Goal: Task Accomplishment & Management: Complete application form

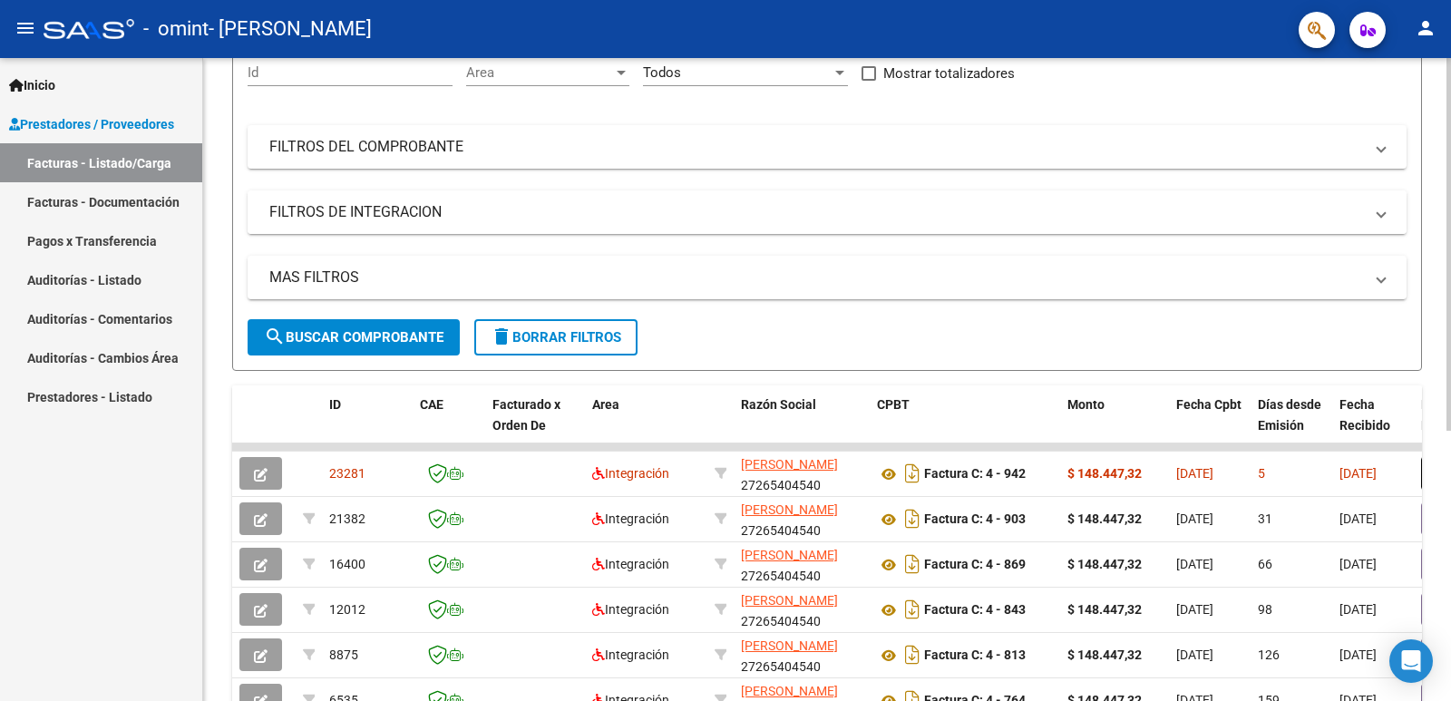
scroll to position [242, 0]
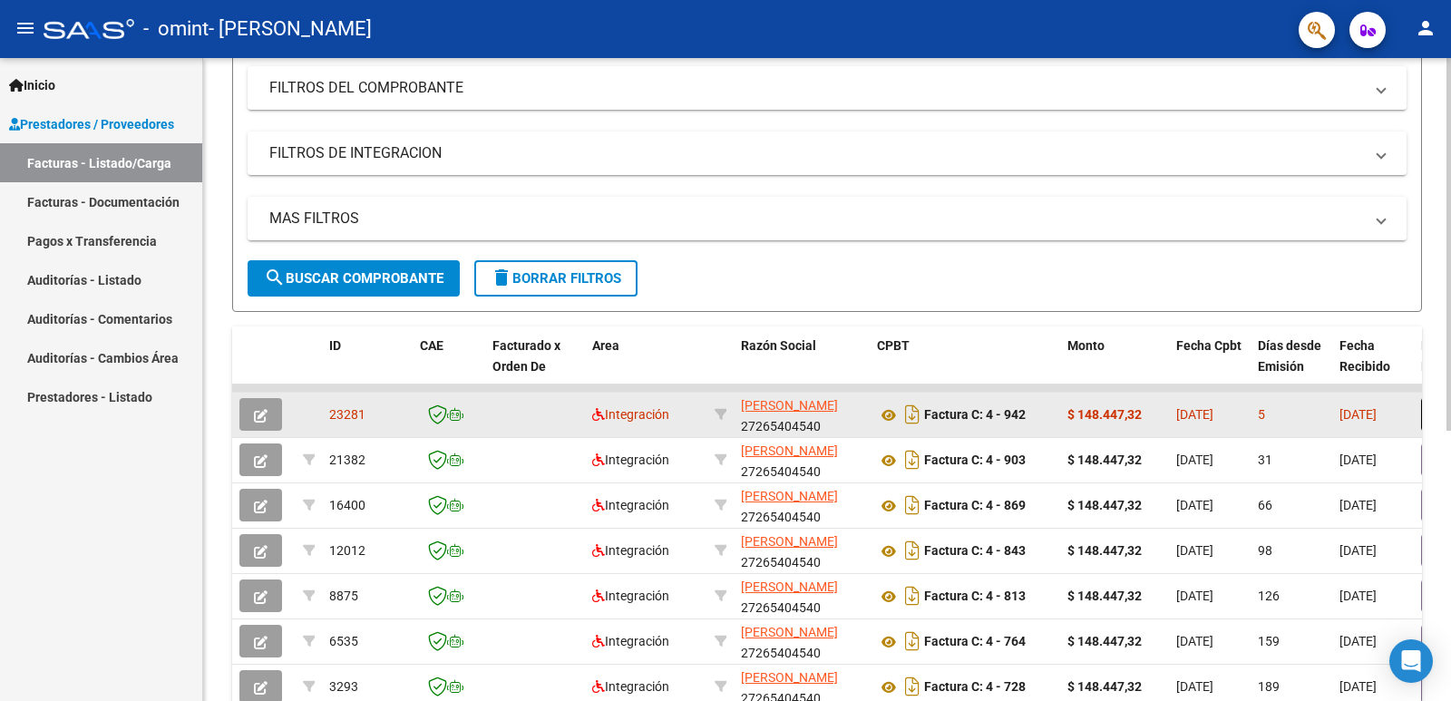
click at [250, 404] on button "button" at bounding box center [260, 414] width 43 height 33
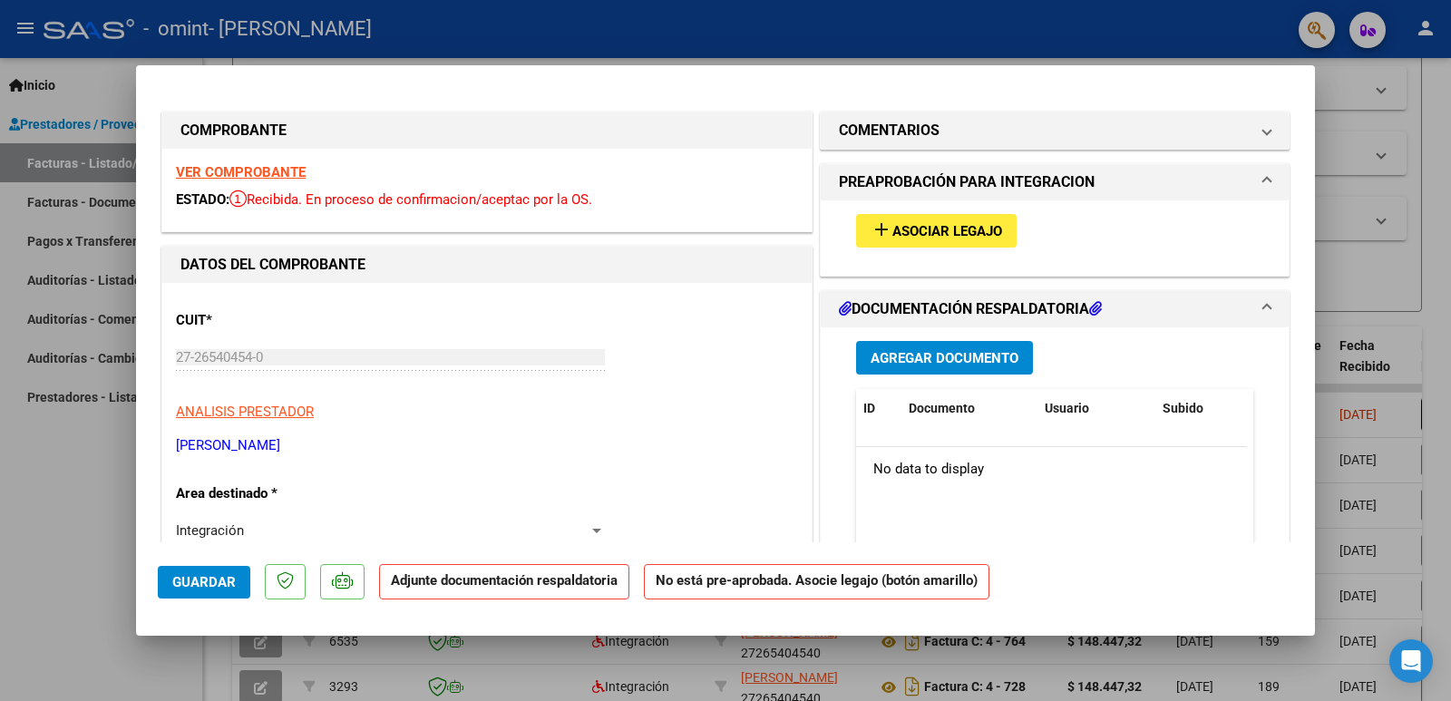
click at [892, 229] on span "Asociar Legajo" at bounding box center [947, 231] width 110 height 16
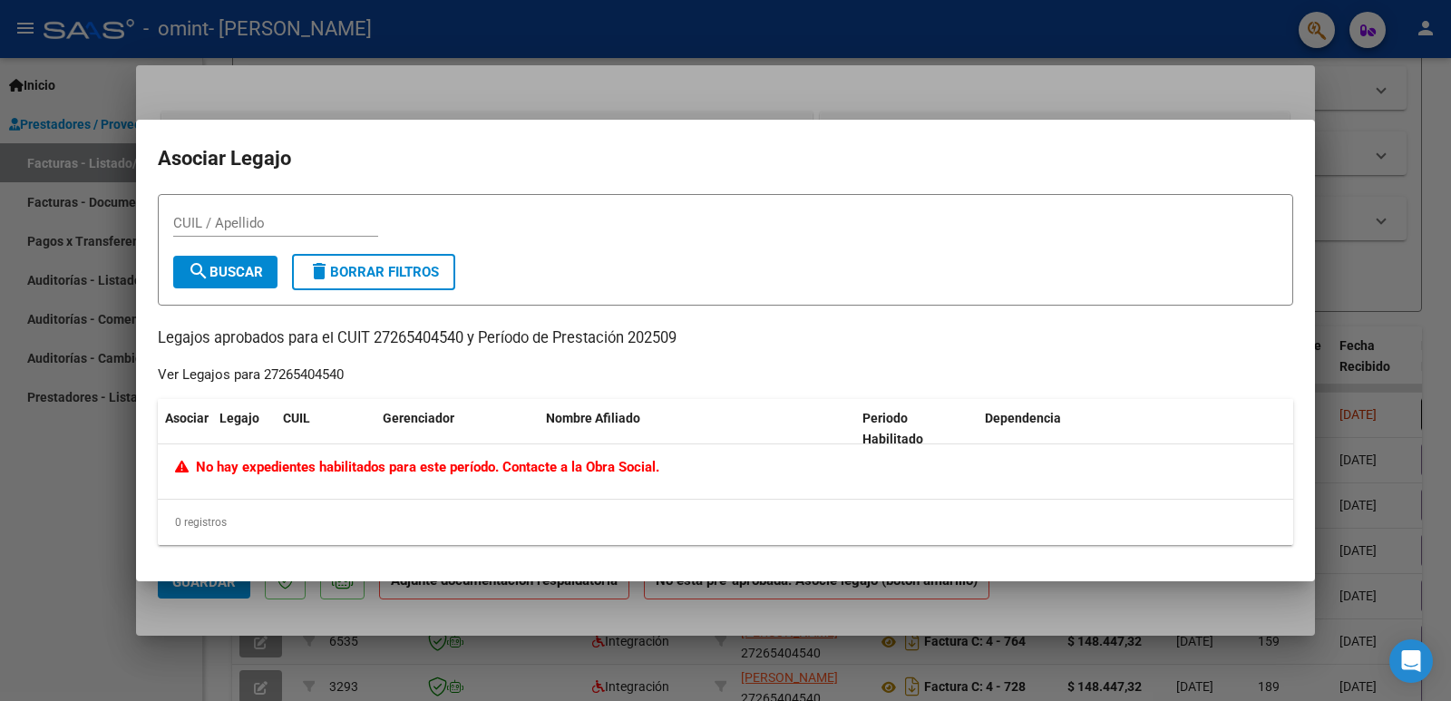
drag, startPoint x: 264, startPoint y: 374, endPoint x: 394, endPoint y: 384, distance: 131.0
click at [394, 384] on div "CUIL / Apellido search Buscar delete Borrar Filtros Legajos aprobados para el C…" at bounding box center [725, 370] width 1135 height 352
click at [201, 266] on mat-icon "search" at bounding box center [199, 271] width 22 height 22
click at [413, 93] on div at bounding box center [725, 350] width 1451 height 701
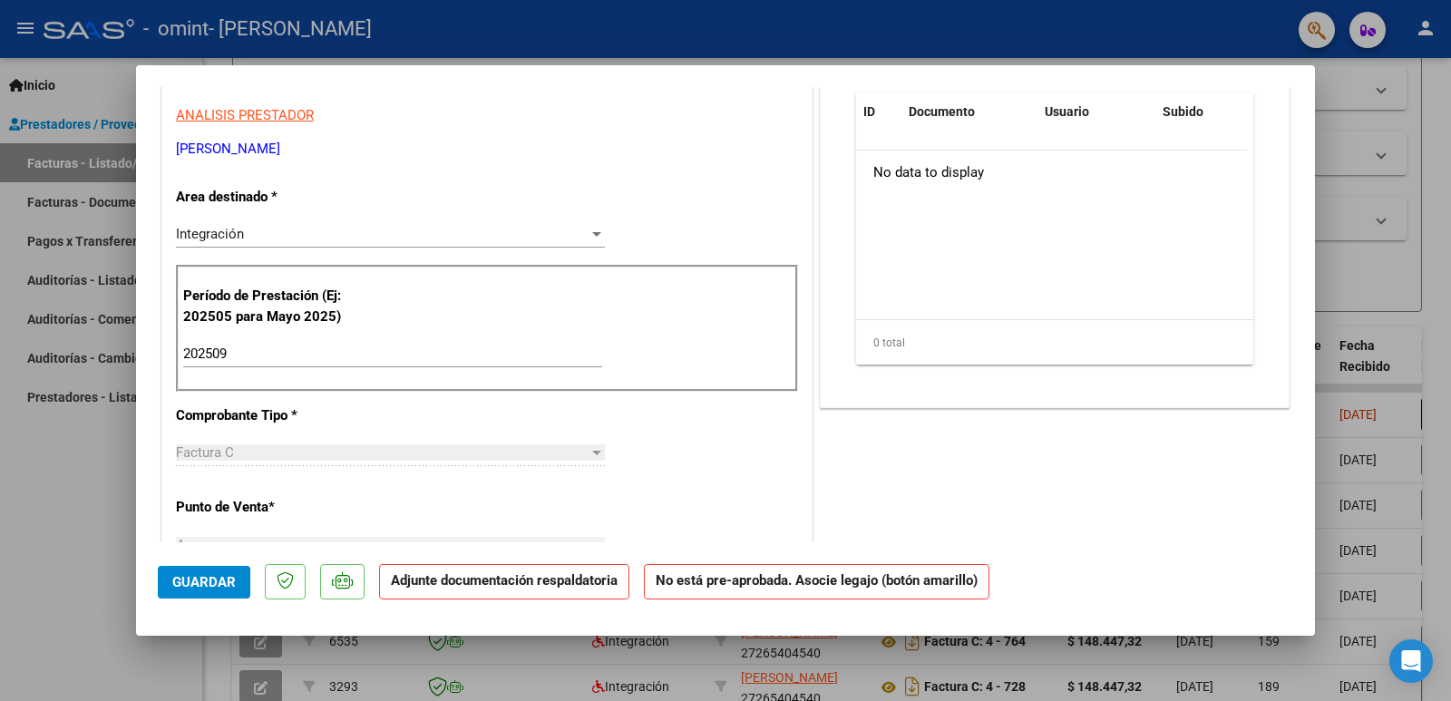
scroll to position [121, 0]
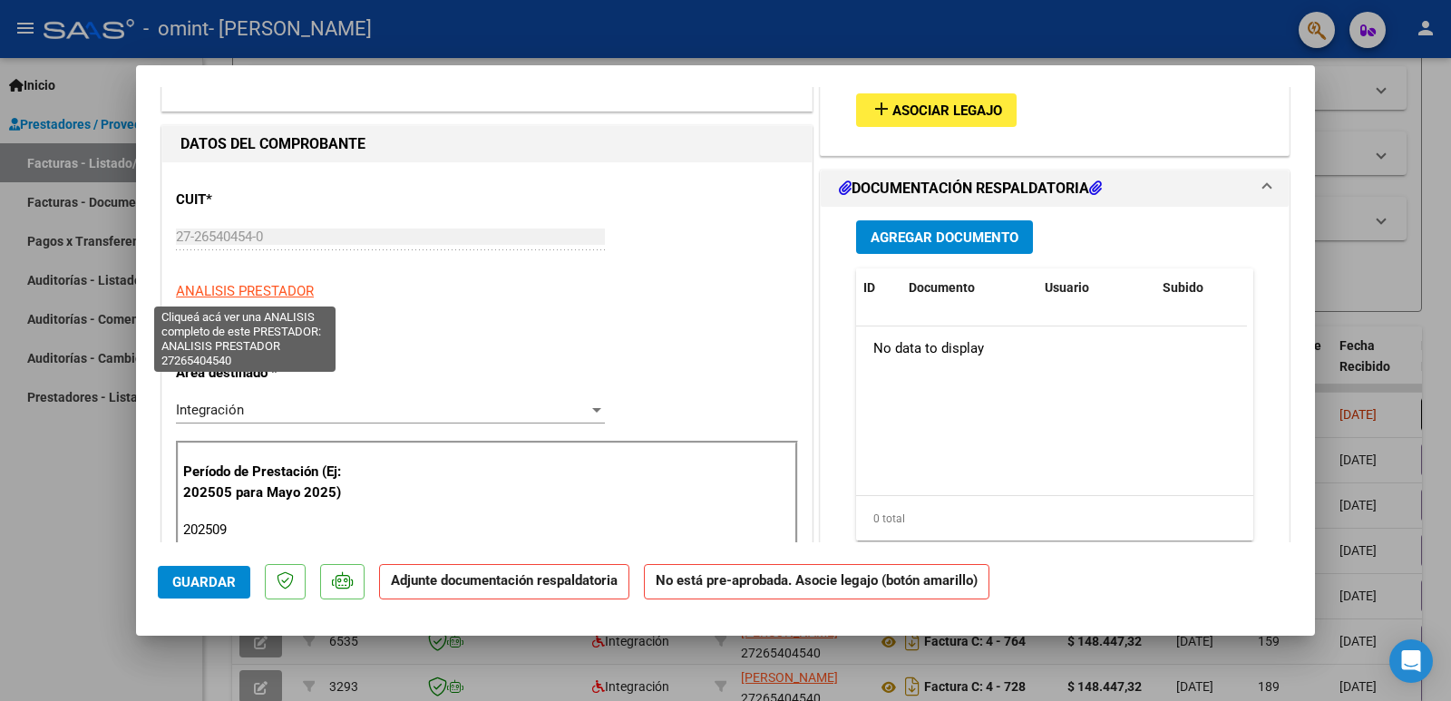
click at [261, 287] on span "ANALISIS PRESTADOR" at bounding box center [245, 291] width 138 height 16
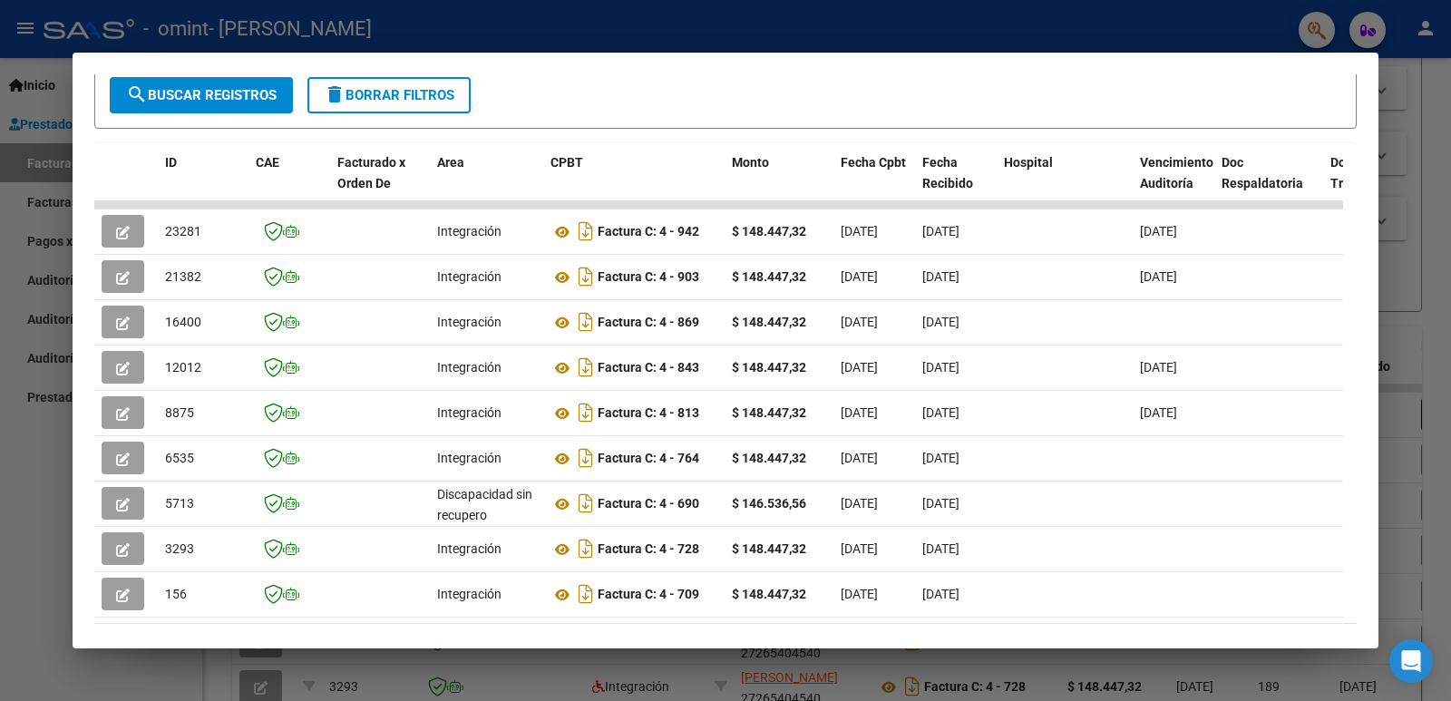
scroll to position [0, 0]
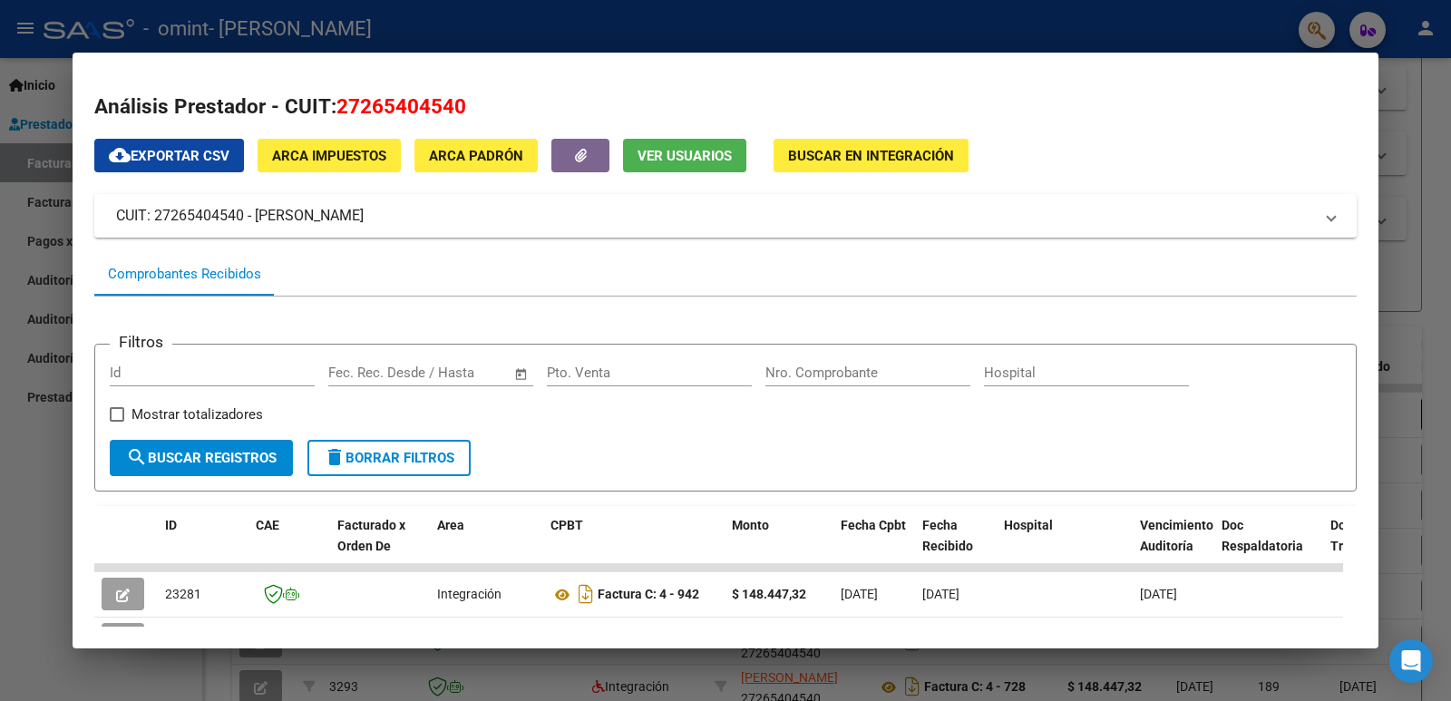
click at [61, 186] on div at bounding box center [725, 350] width 1451 height 701
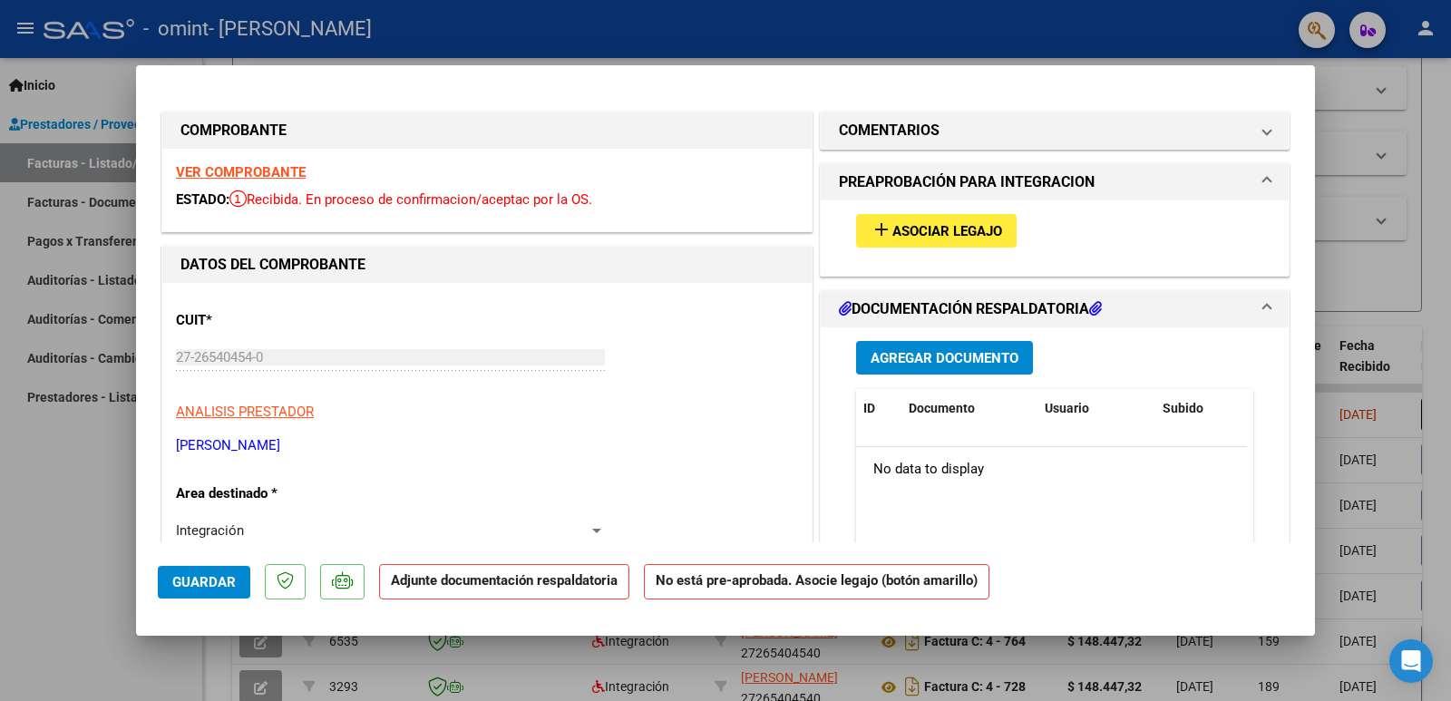
click at [978, 248] on div "add Asociar Legajo" at bounding box center [1054, 230] width 424 height 61
click at [970, 225] on span "Asociar Legajo" at bounding box center [947, 231] width 110 height 16
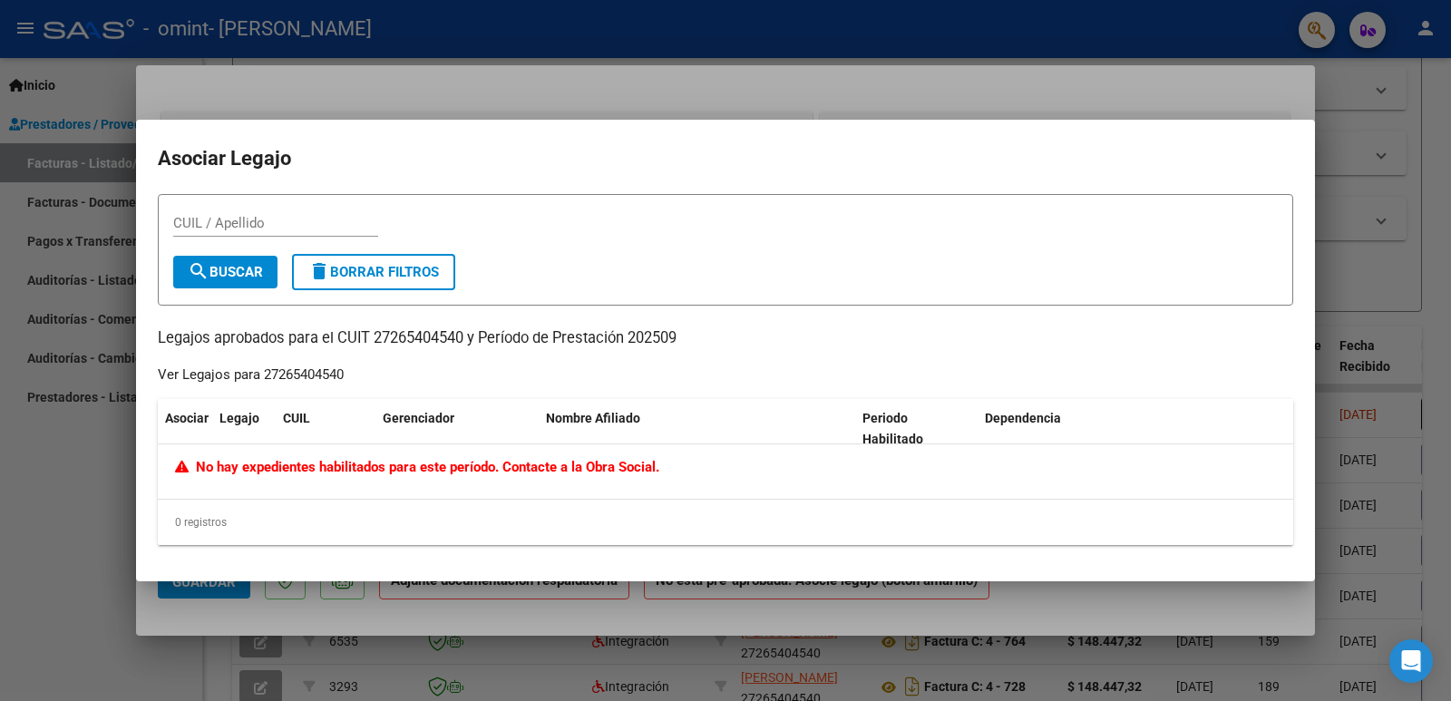
click at [301, 475] on span "No hay expedientes habilitados para este período. Contacte a la Obra Social." at bounding box center [417, 467] width 484 height 16
click at [301, 118] on div at bounding box center [725, 350] width 1451 height 701
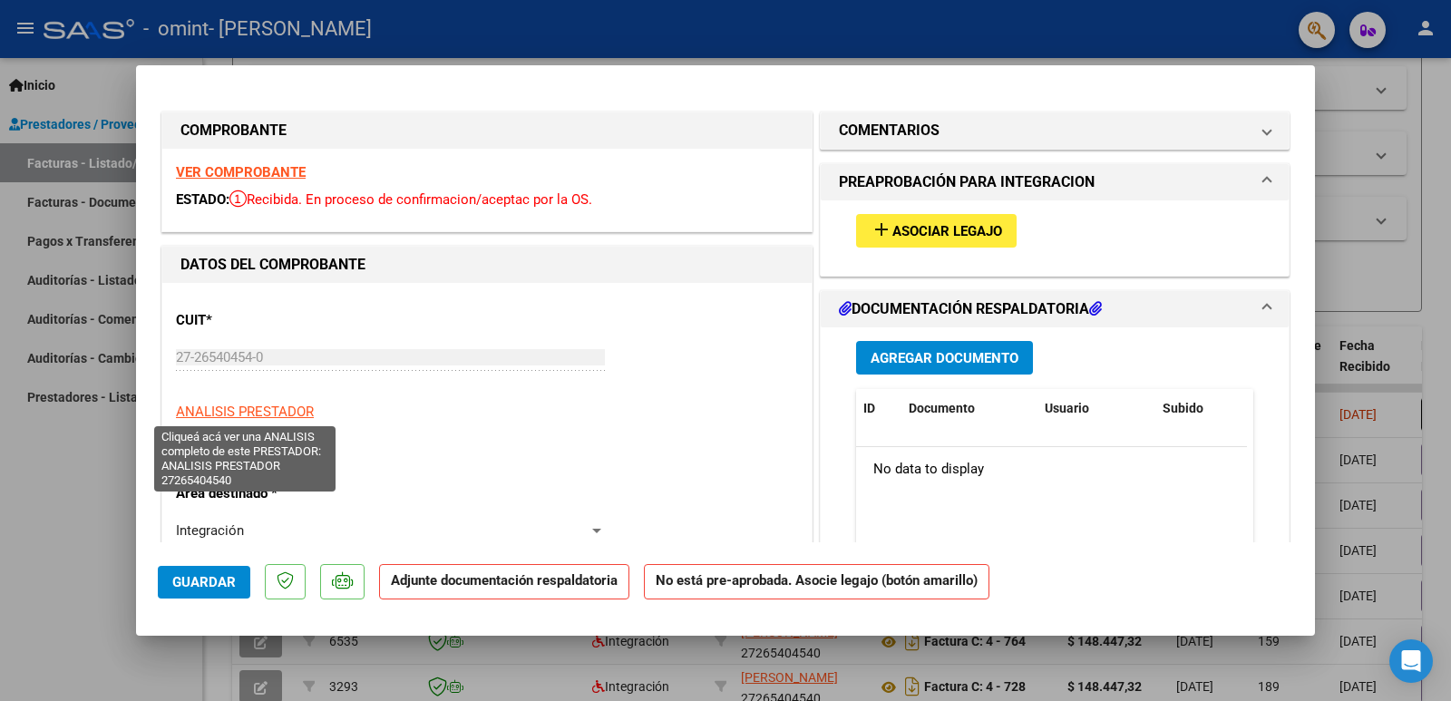
click at [271, 410] on span "ANALISIS PRESTADOR" at bounding box center [245, 411] width 138 height 16
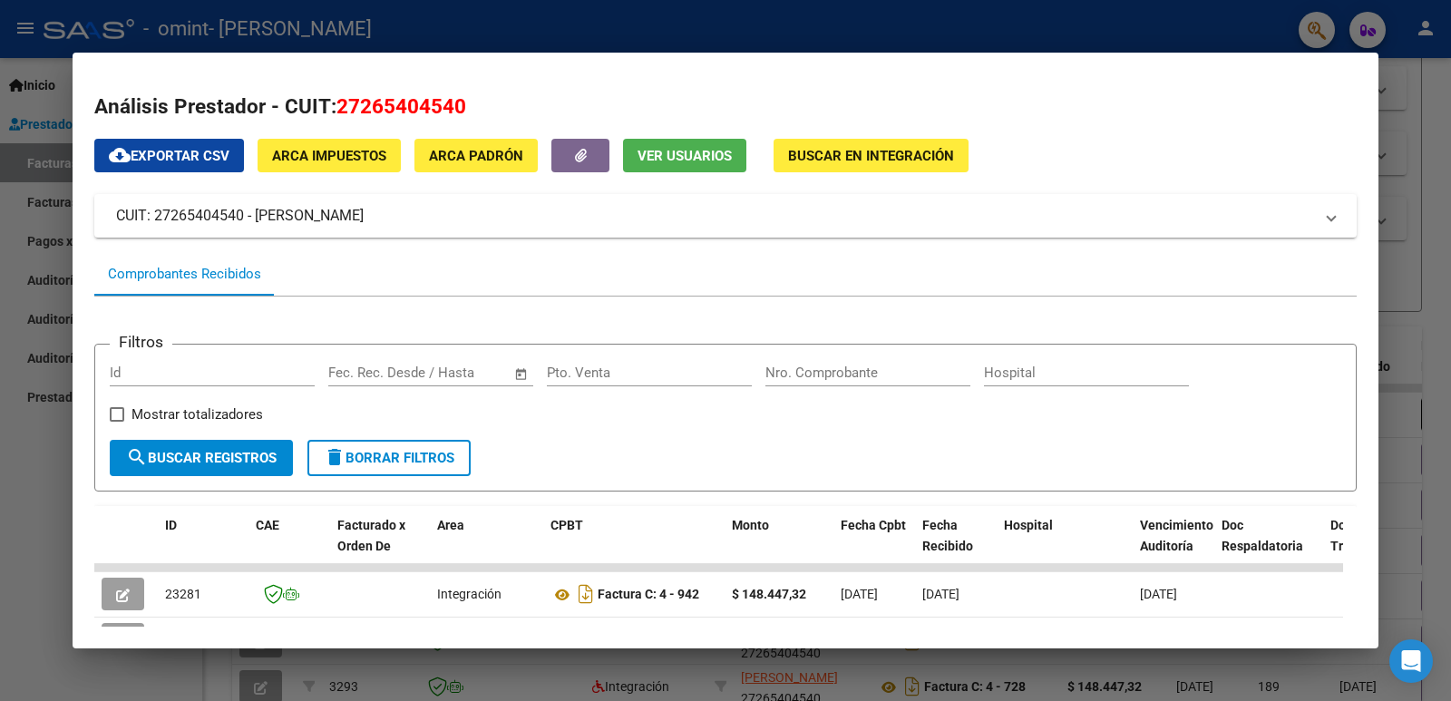
scroll to position [121, 0]
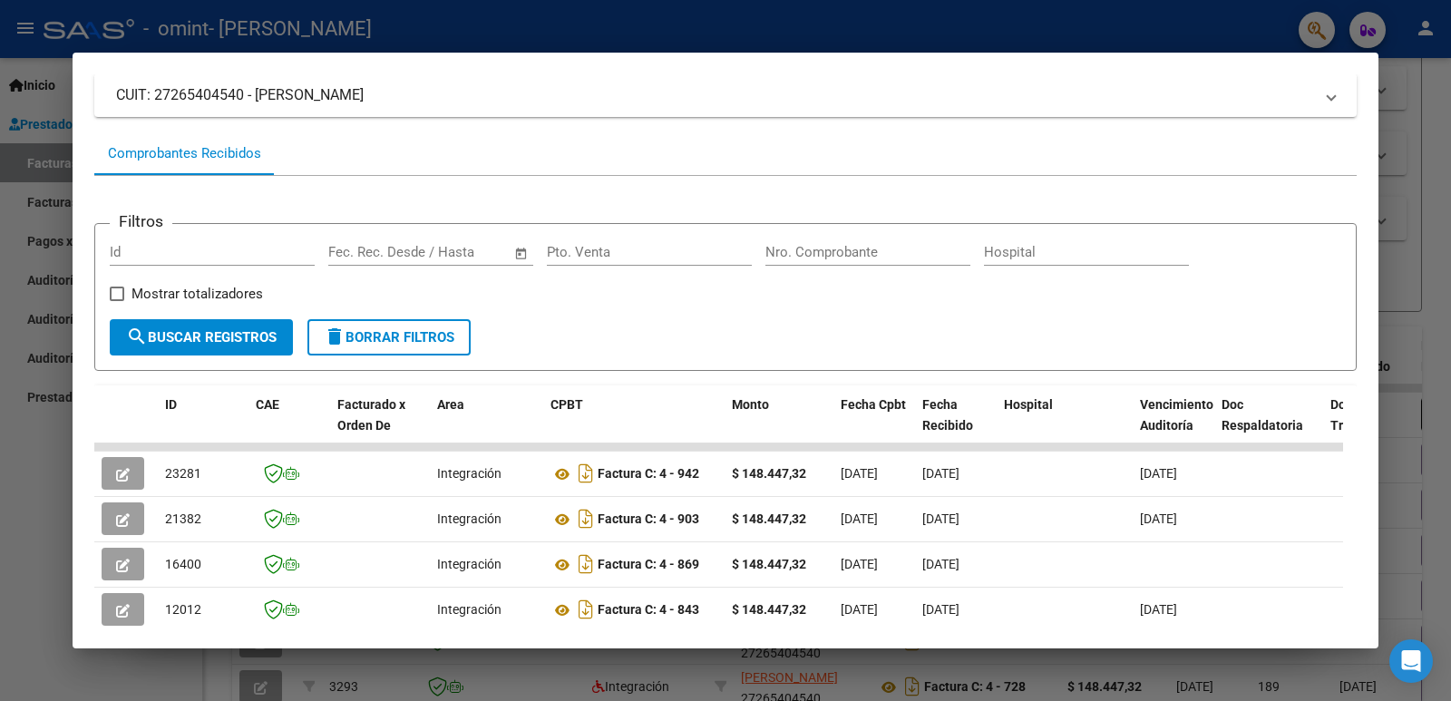
click at [57, 541] on div at bounding box center [725, 350] width 1451 height 701
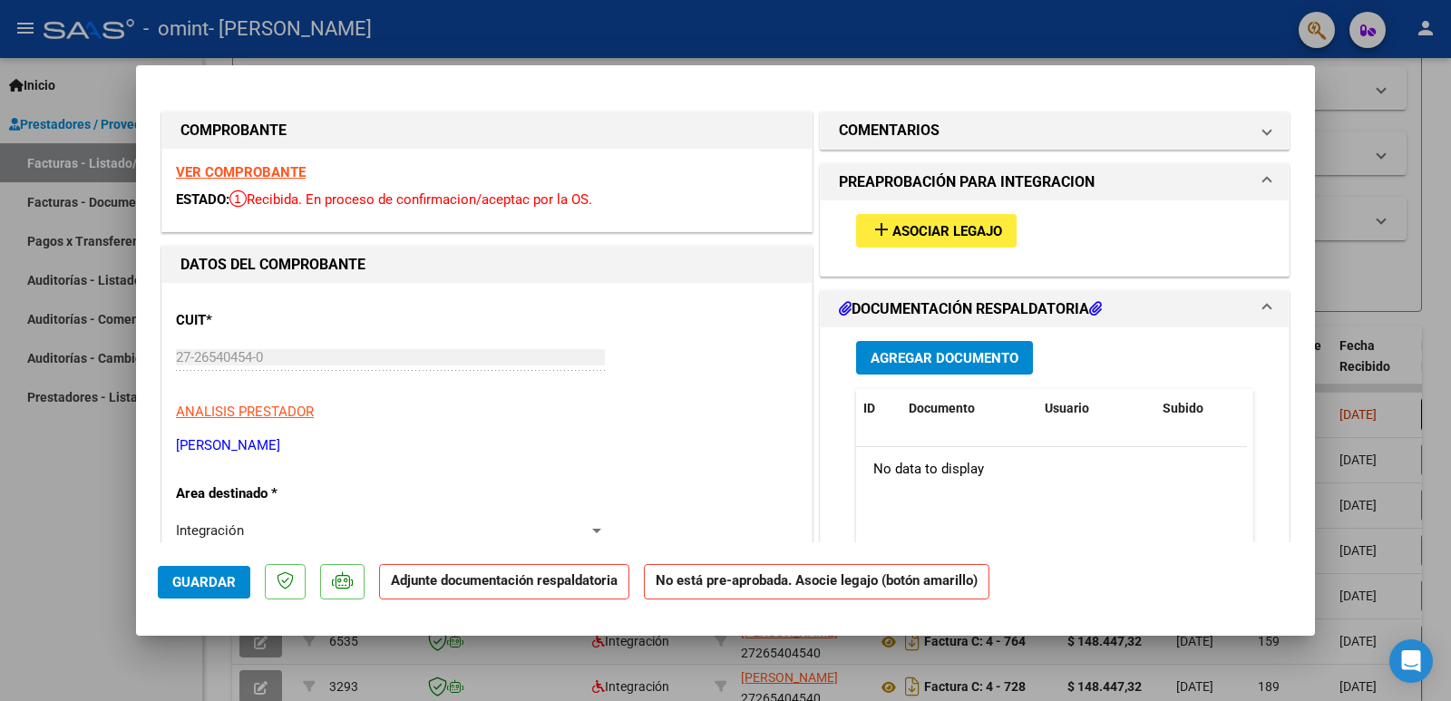
drag, startPoint x: 908, startPoint y: 230, endPoint x: 913, endPoint y: 281, distance: 51.1
click at [913, 238] on span "Asociar Legajo" at bounding box center [947, 231] width 110 height 16
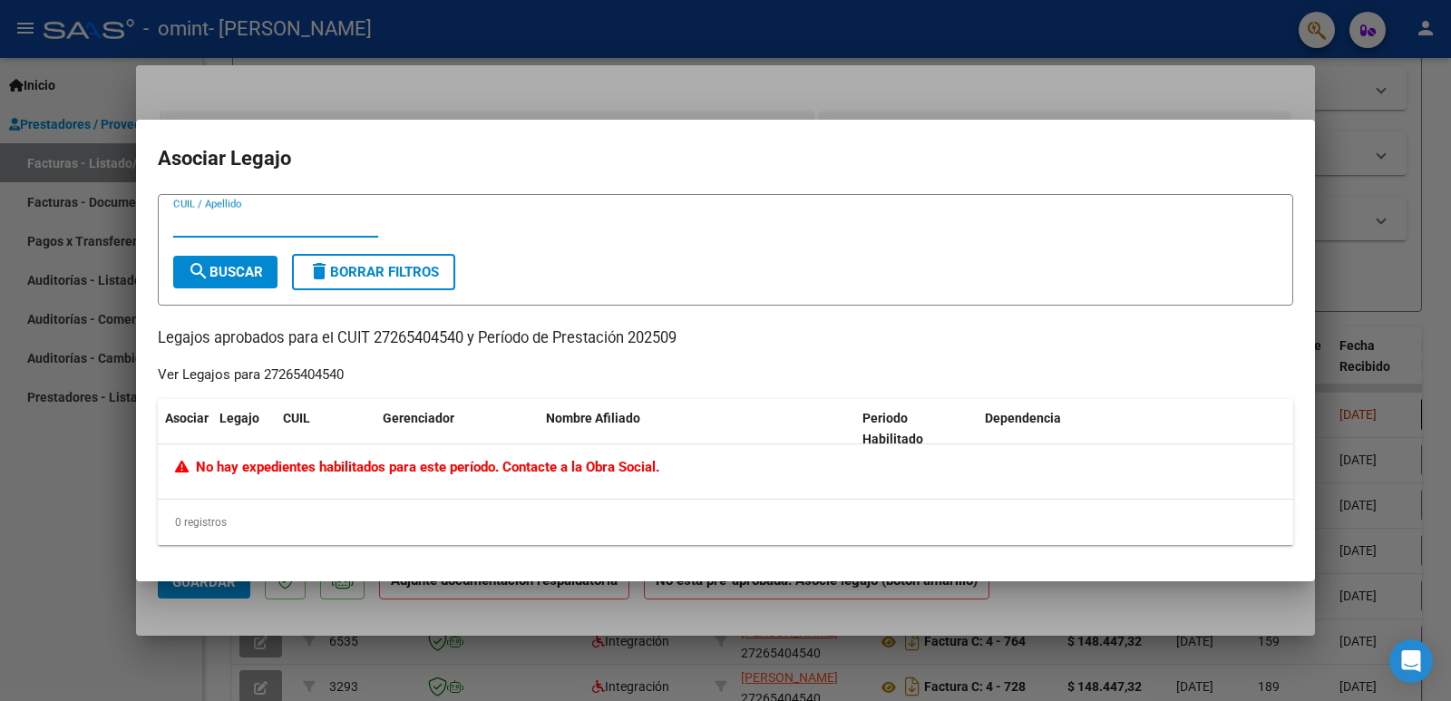
click at [557, 108] on div at bounding box center [725, 350] width 1451 height 701
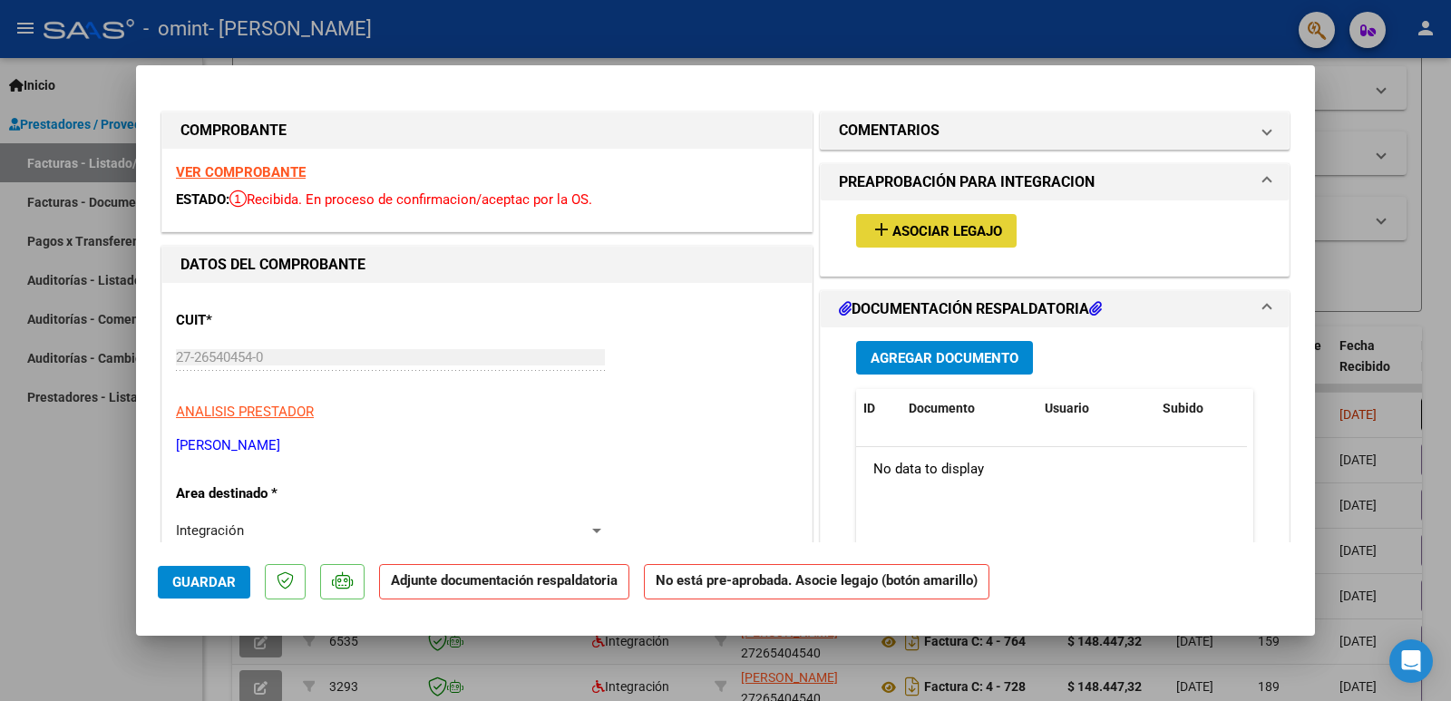
click at [904, 248] on div "add Asociar Legajo" at bounding box center [1054, 230] width 424 height 61
click at [897, 245] on button "add Asociar Legajo" at bounding box center [936, 231] width 160 height 34
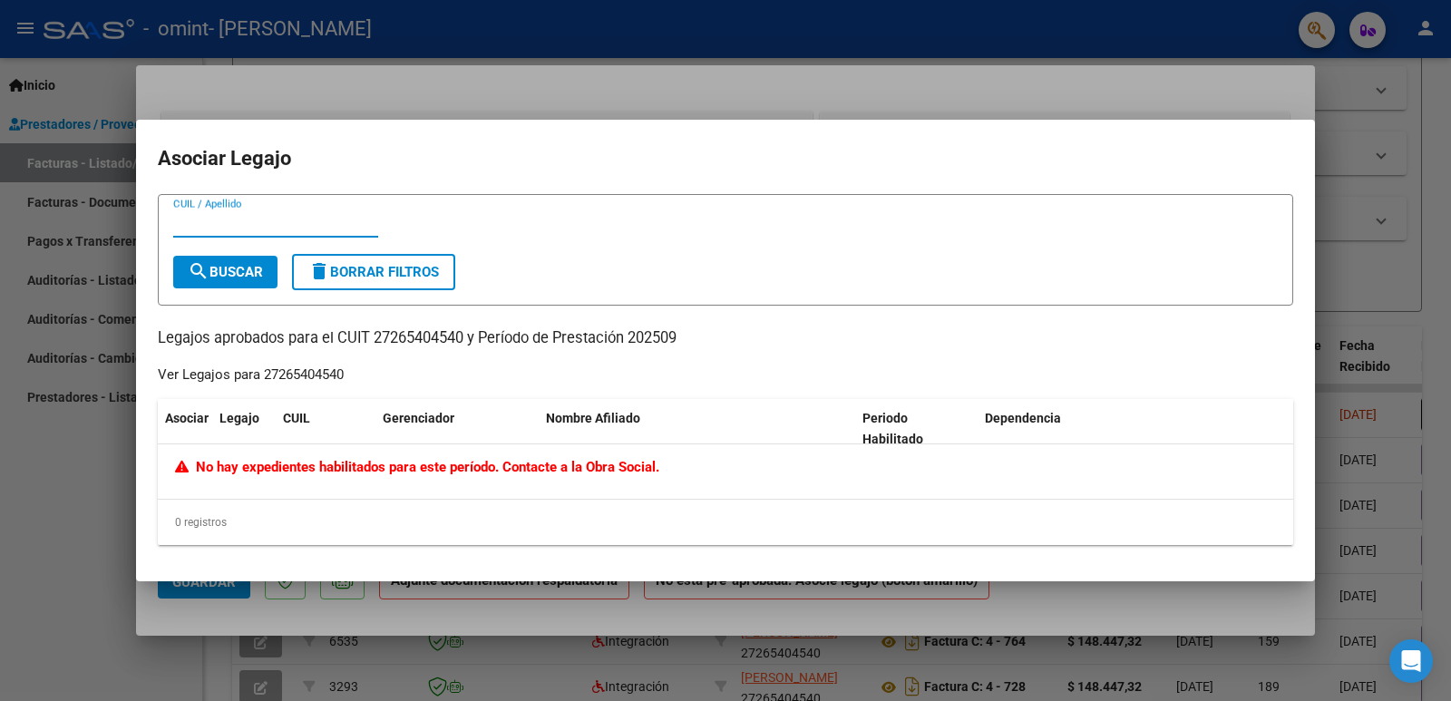
click at [268, 592] on div at bounding box center [725, 350] width 1451 height 701
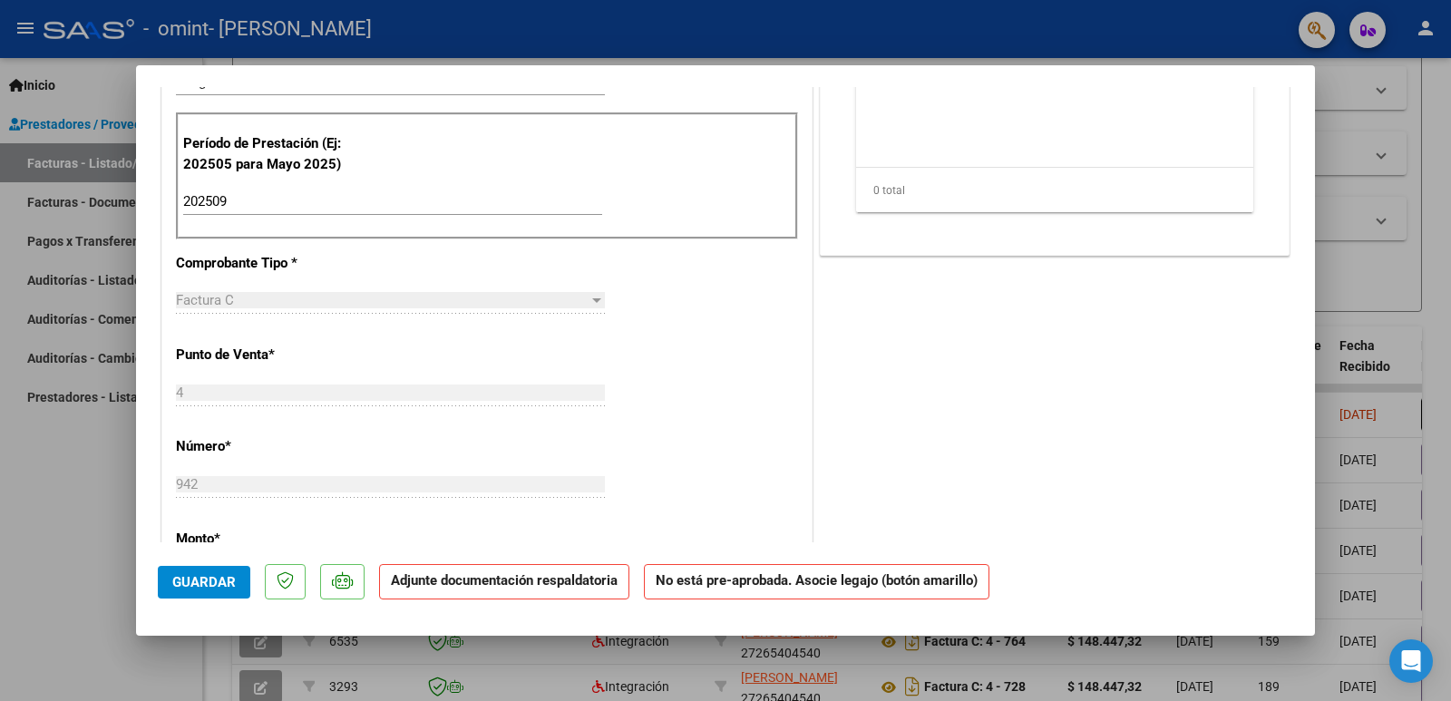
scroll to position [0, 0]
